Goal: Information Seeking & Learning: Learn about a topic

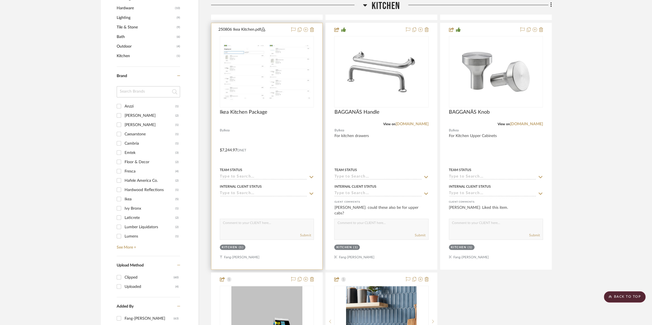
scroll to position [307, 0]
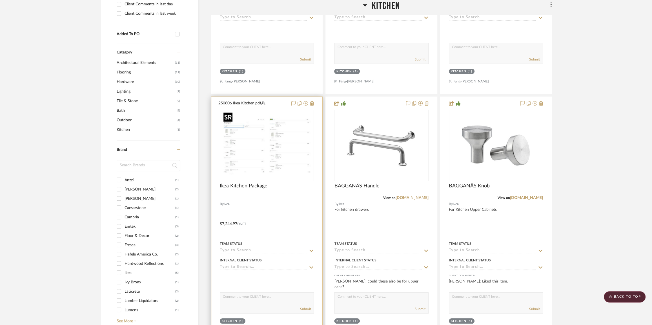
click at [261, 146] on img "0" at bounding box center [266, 145] width 91 height 70
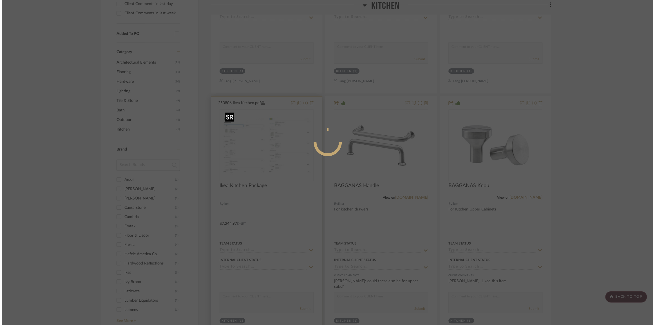
scroll to position [0, 0]
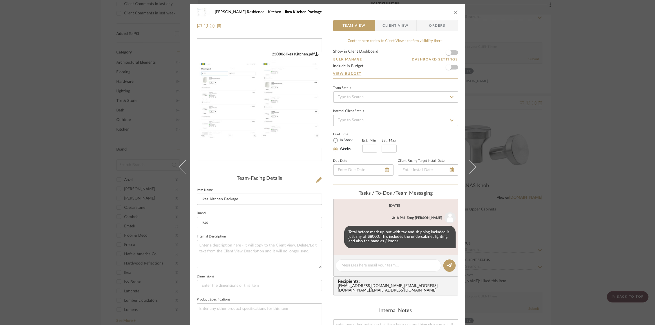
click at [68, 148] on div "[PERSON_NAME] Residence Kitchen Ikea Kitchen Package Team View Client View Orde…" at bounding box center [327, 162] width 655 height 325
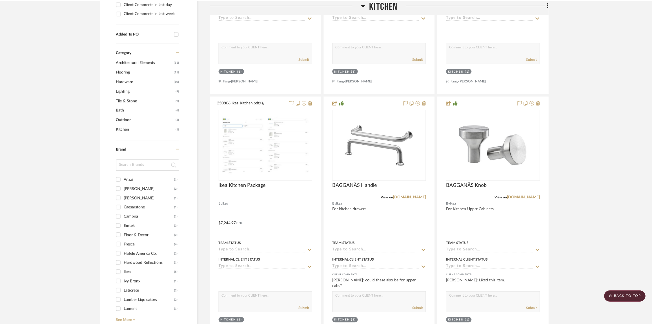
scroll to position [307, 0]
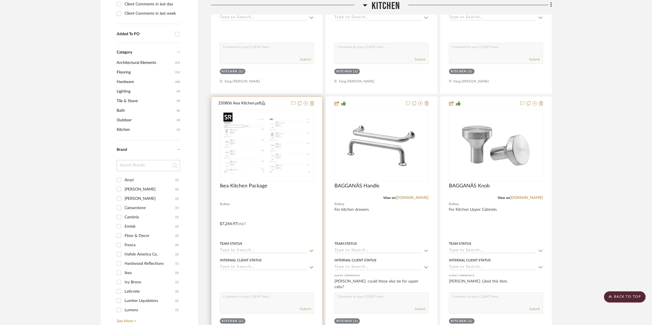
click at [281, 166] on img "0" at bounding box center [266, 145] width 91 height 70
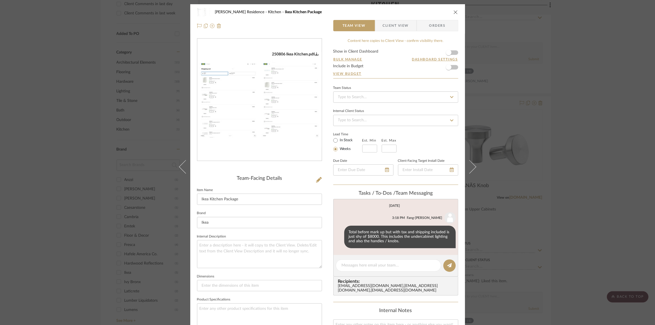
click at [454, 14] on icon "close" at bounding box center [456, 12] width 5 height 5
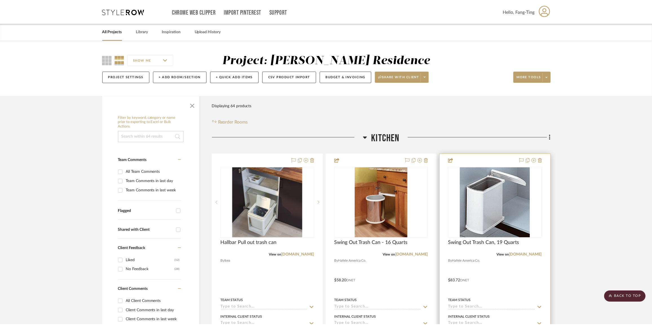
scroll to position [307, 0]
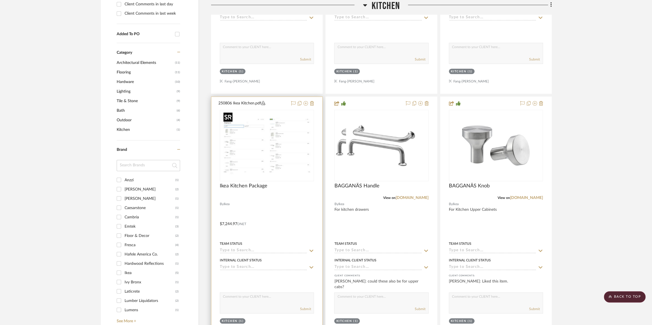
click at [271, 170] on img "0" at bounding box center [266, 145] width 91 height 70
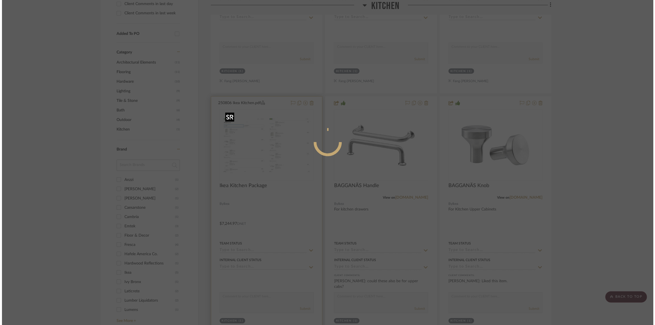
scroll to position [0, 0]
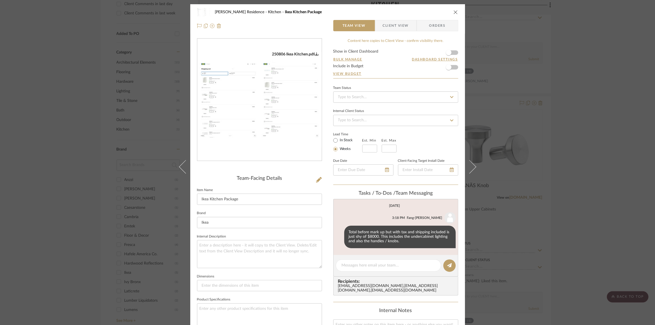
click at [317, 54] on icon "0" at bounding box center [317, 54] width 4 height 4
drag, startPoint x: 452, startPoint y: 11, endPoint x: 438, endPoint y: 11, distance: 14.1
click at [454, 11] on icon "close" at bounding box center [456, 12] width 5 height 5
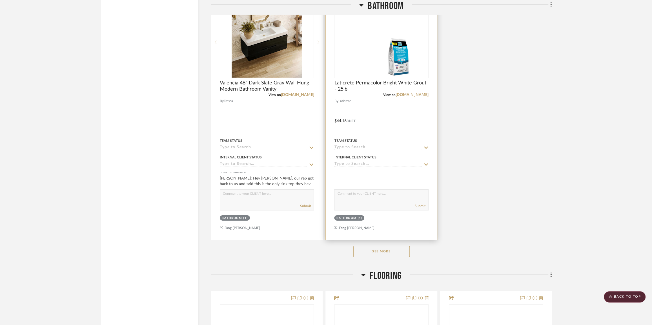
scroll to position [1510, 0]
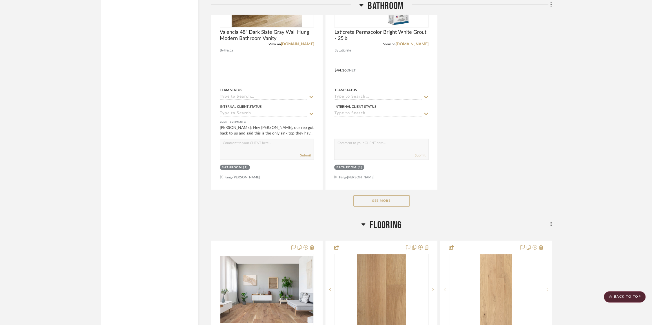
click at [397, 204] on button "See More" at bounding box center [381, 200] width 56 height 11
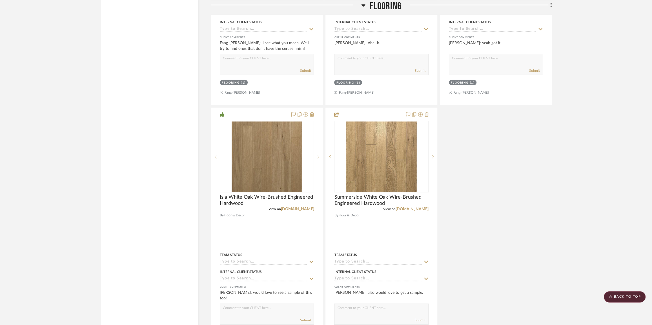
scroll to position [2944, 0]
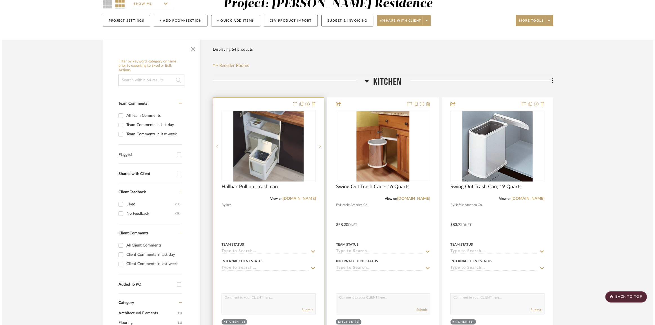
scroll to position [0, 0]
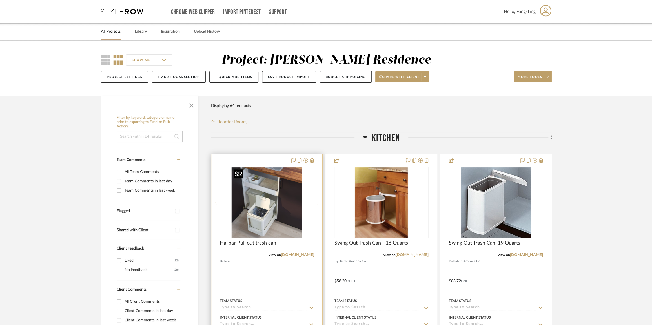
click at [277, 224] on img "0" at bounding box center [266, 203] width 70 height 70
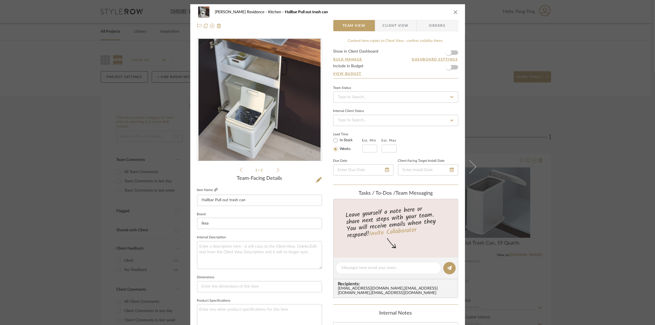
click at [214, 190] on icon at bounding box center [215, 189] width 3 height 3
